Goal: Check status

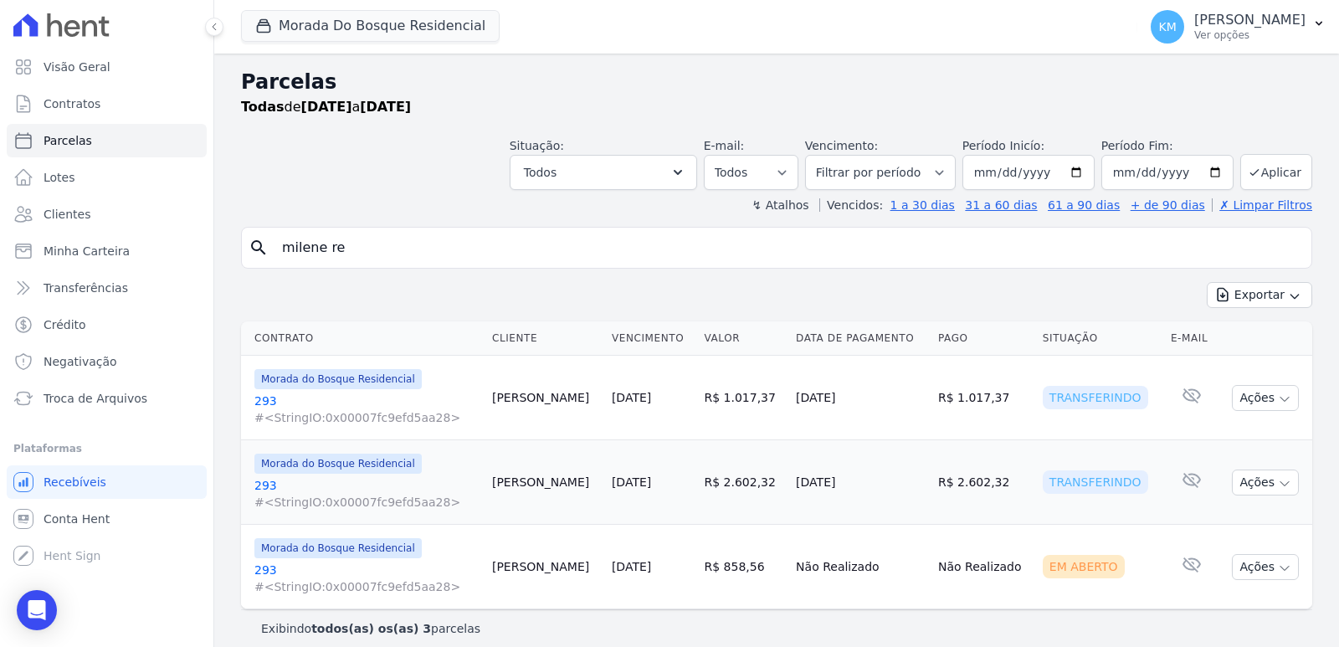
select select
click at [1266, 166] on button "Aplicar" at bounding box center [1277, 172] width 72 height 36
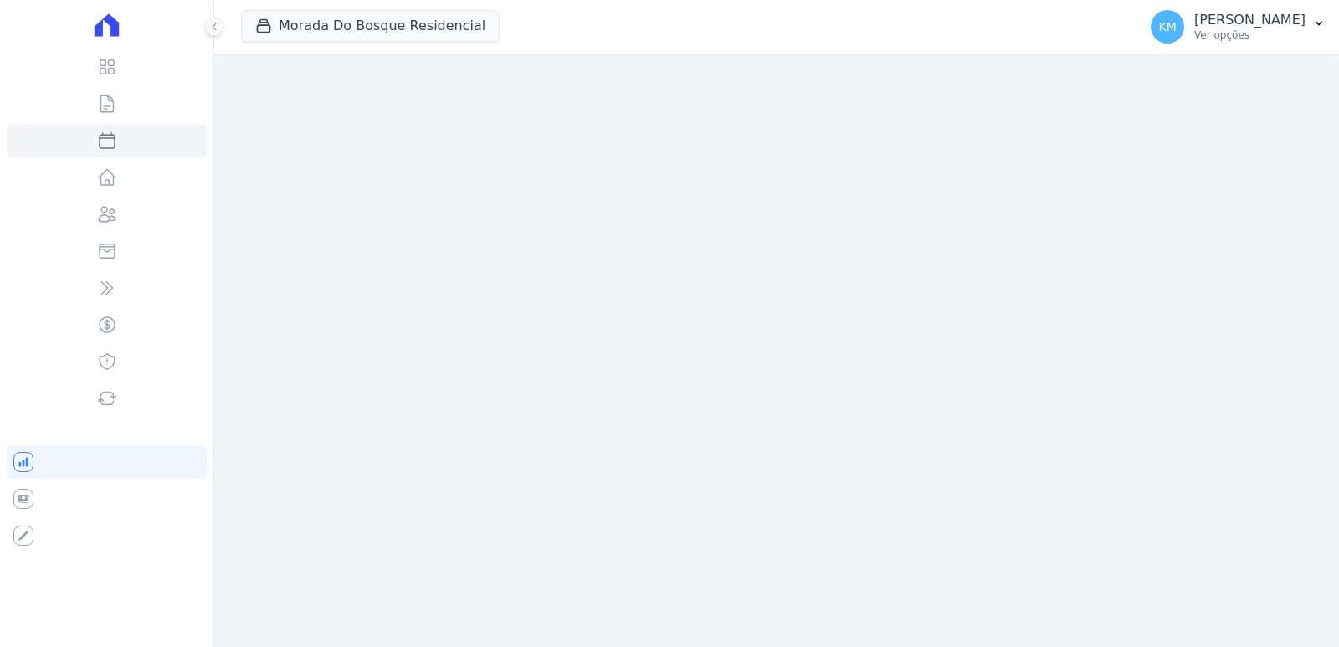
select select
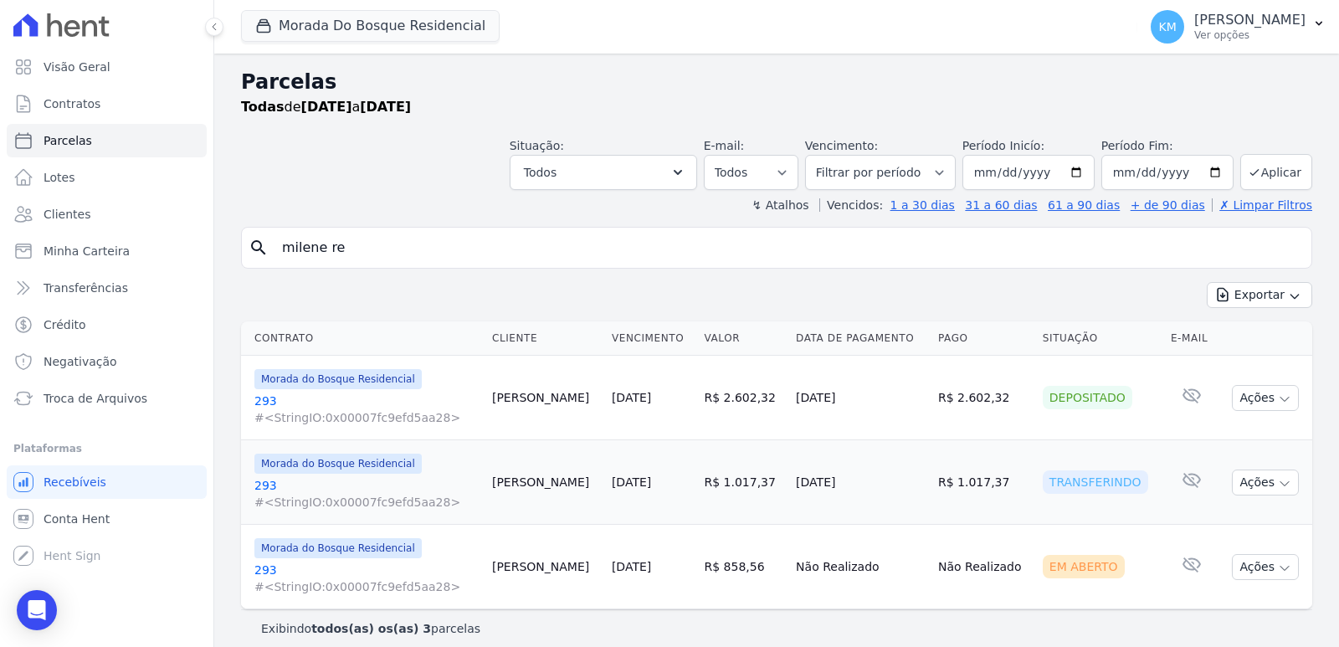
select select
